Goal: Task Accomplishment & Management: Complete application form

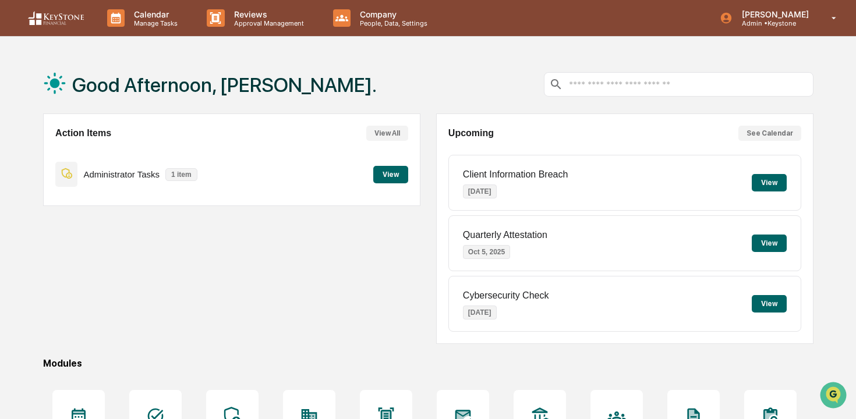
click at [386, 184] on div "Administrator Tasks 1 item View" at bounding box center [231, 174] width 353 height 39
click at [384, 175] on button "View" at bounding box center [390, 174] width 35 height 17
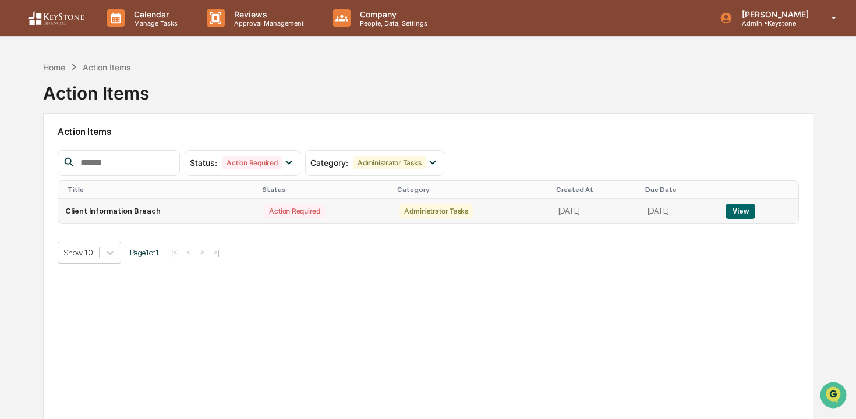
click at [755, 209] on button "View" at bounding box center [740, 211] width 30 height 15
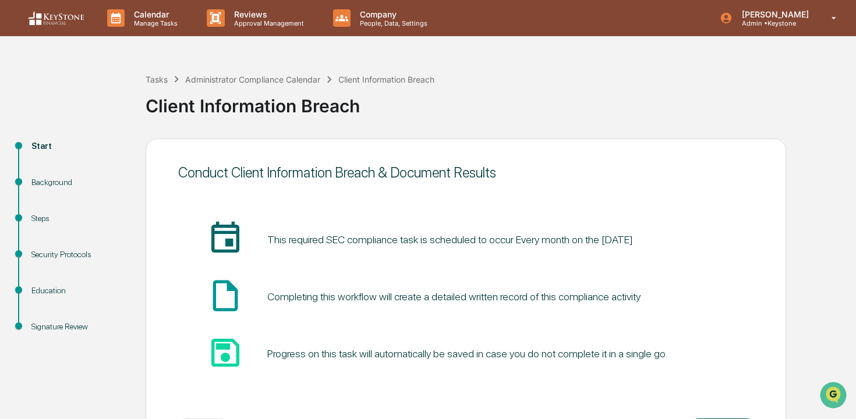
scroll to position [50, 0]
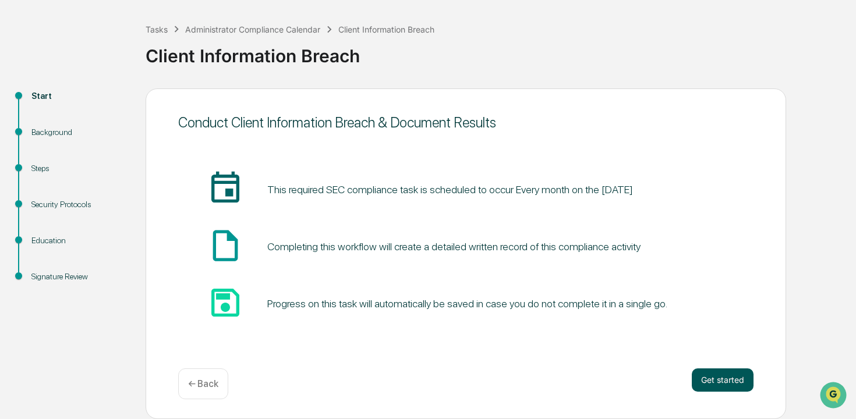
click at [732, 381] on button "Get started" at bounding box center [722, 379] width 62 height 23
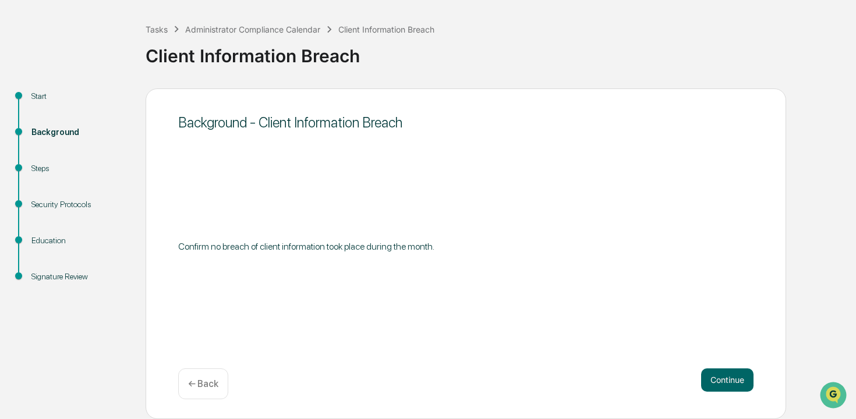
click at [732, 381] on button "Continue" at bounding box center [727, 379] width 52 height 23
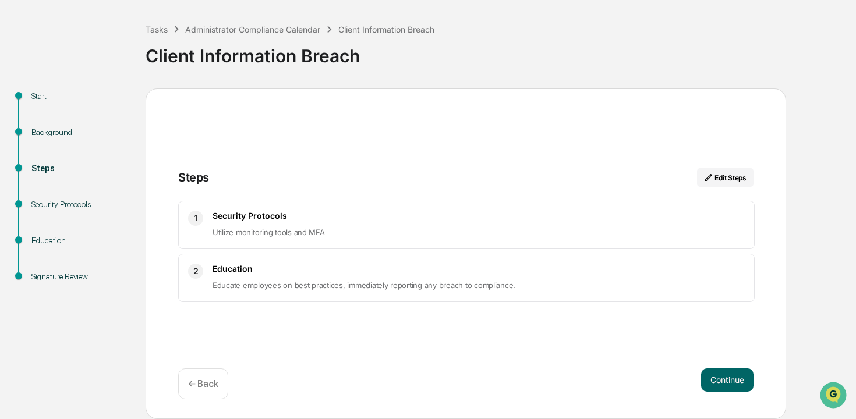
click at [732, 381] on button "Continue" at bounding box center [727, 379] width 52 height 23
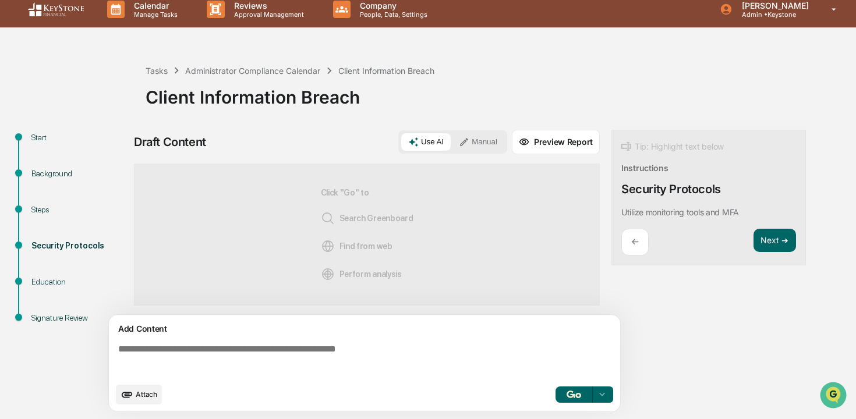
scroll to position [9, 0]
click at [580, 386] on div "Attach Select..." at bounding box center [364, 395] width 497 height 20
click at [574, 395] on img "button" at bounding box center [573, 395] width 14 height 8
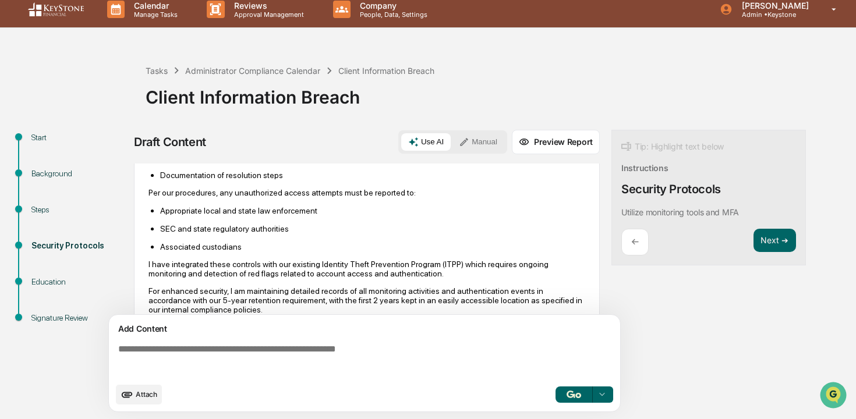
scroll to position [658, 0]
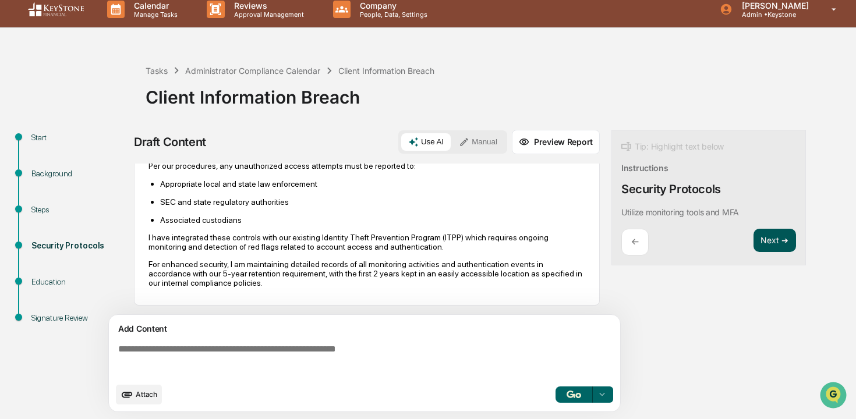
click at [762, 244] on button "Next ➔" at bounding box center [774, 241] width 42 height 24
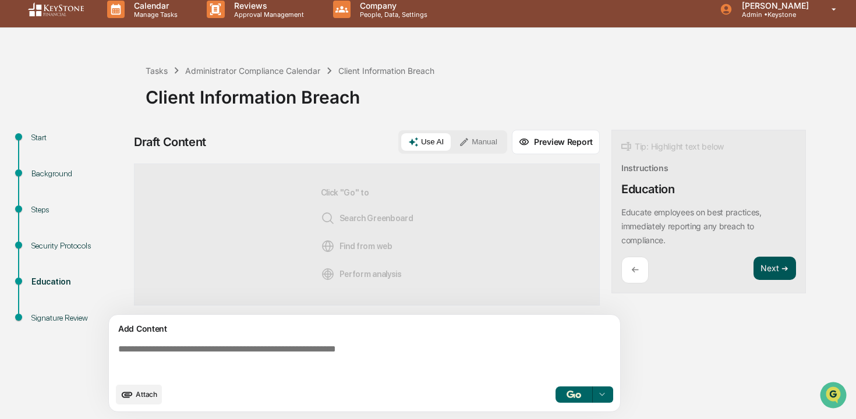
scroll to position [0, 0]
click at [564, 400] on button "button" at bounding box center [573, 394] width 37 height 16
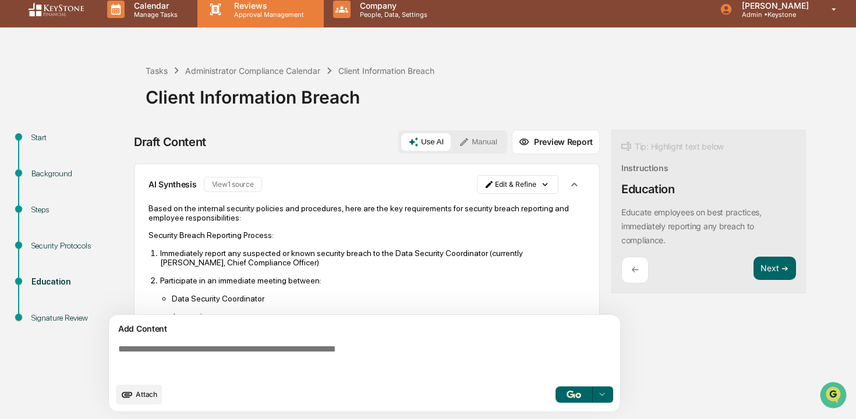
scroll to position [541, 0]
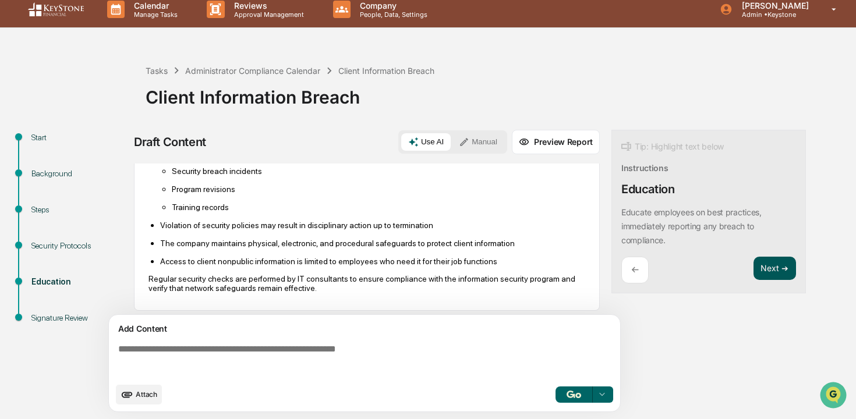
click at [767, 272] on button "Next ➔" at bounding box center [774, 269] width 42 height 24
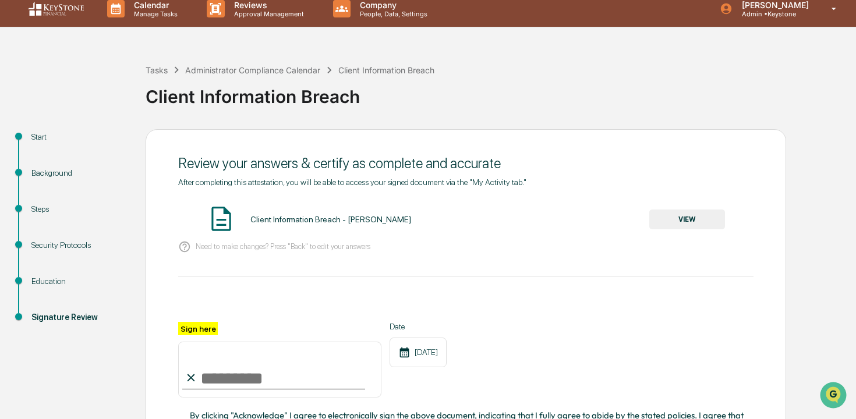
click at [689, 218] on button "VIEW" at bounding box center [687, 220] width 76 height 20
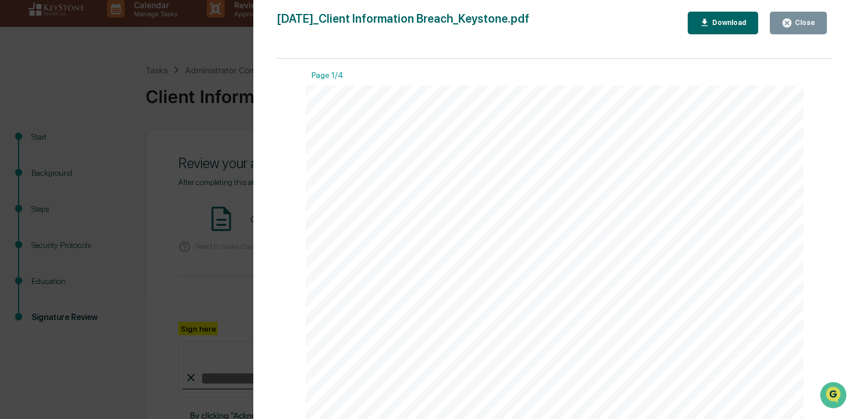
click at [782, 26] on icon "button" at bounding box center [786, 22] width 11 height 11
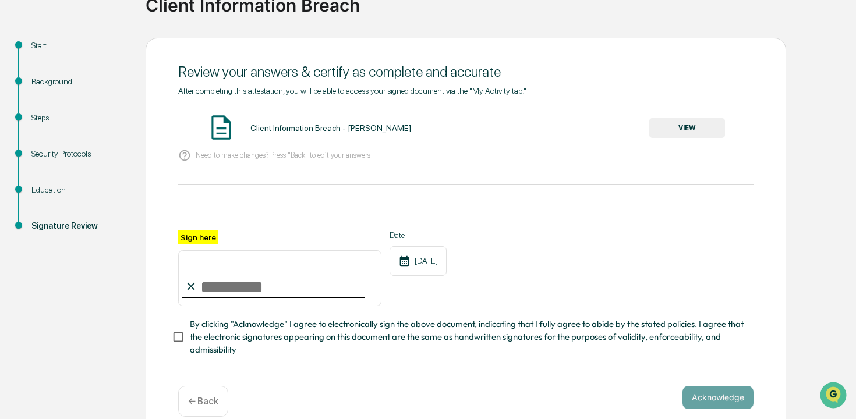
scroll to position [100, 0]
click at [310, 280] on input "Sign here" at bounding box center [279, 279] width 203 height 56
type input "**********"
click at [281, 324] on span "By clicking "Acknowledge" I agree to electronically sign the above document, in…" at bounding box center [467, 337] width 554 height 39
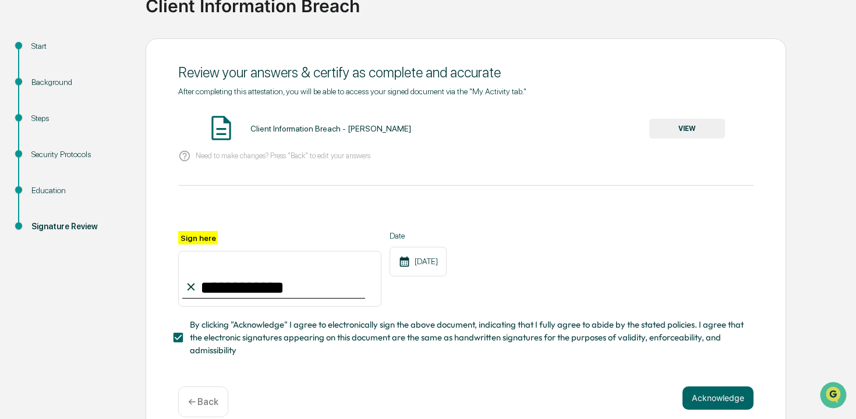
scroll to position [117, 0]
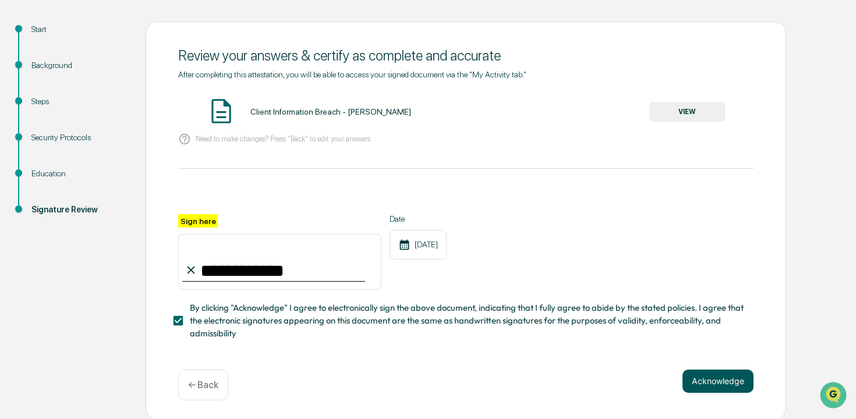
click at [741, 384] on button "Acknowledge" at bounding box center [717, 381] width 71 height 23
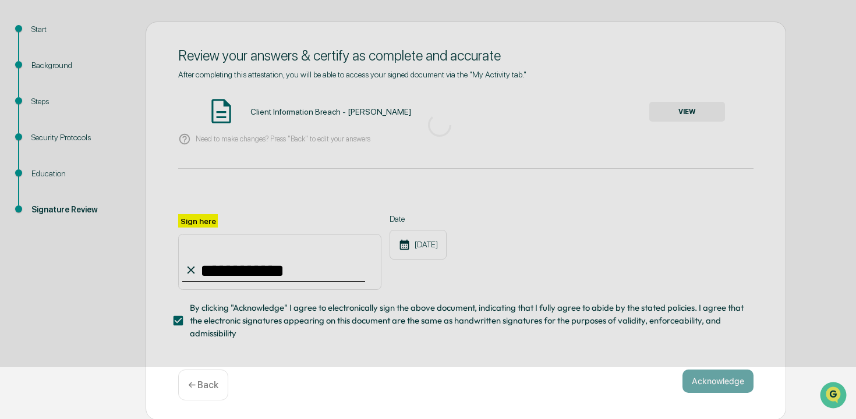
scroll to position [50, 0]
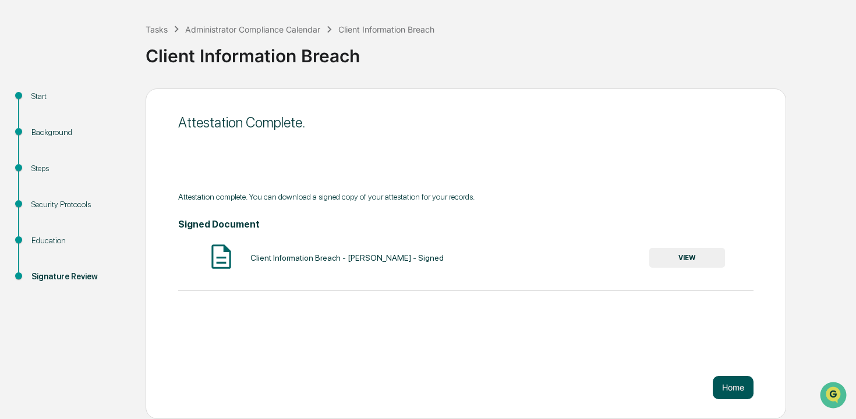
click at [748, 395] on button "Home" at bounding box center [732, 387] width 41 height 23
